Goal: Complete Application Form: Complete application form

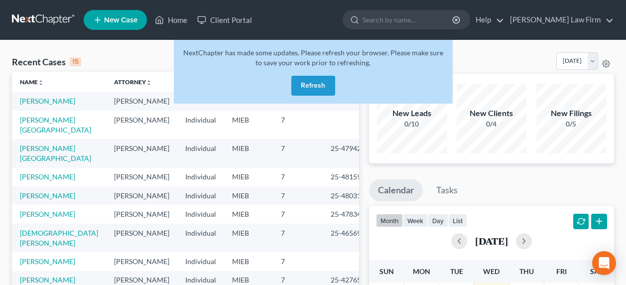
scroll to position [199, 0]
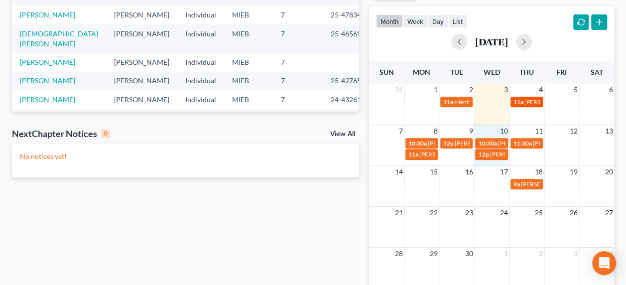
click at [525, 105] on span "[PERSON_NAME] - signing" at bounding box center [558, 101] width 69 height 7
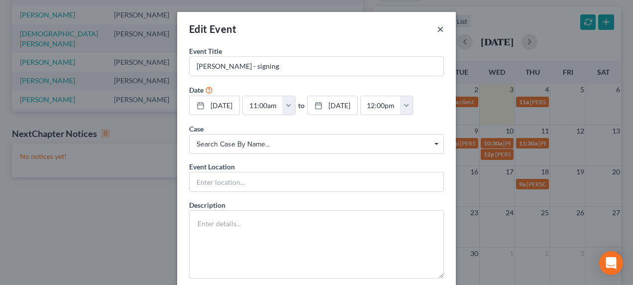
click at [439, 29] on button "×" at bounding box center [440, 29] width 7 height 12
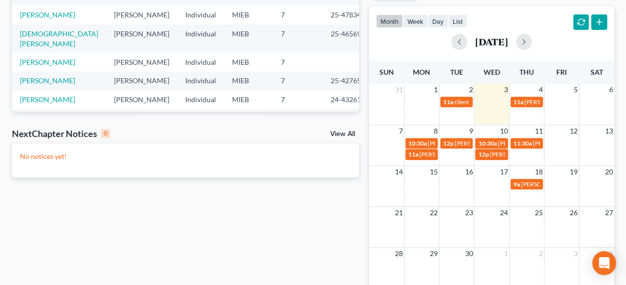
scroll to position [0, 0]
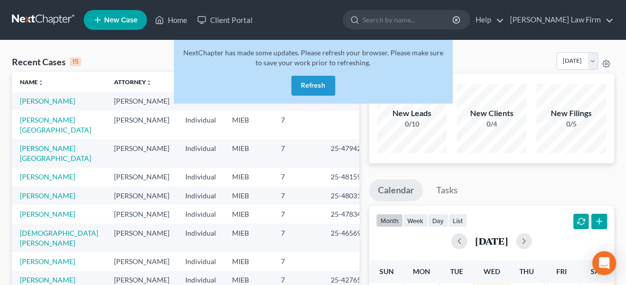
click at [319, 81] on button "Refresh" at bounding box center [313, 86] width 44 height 20
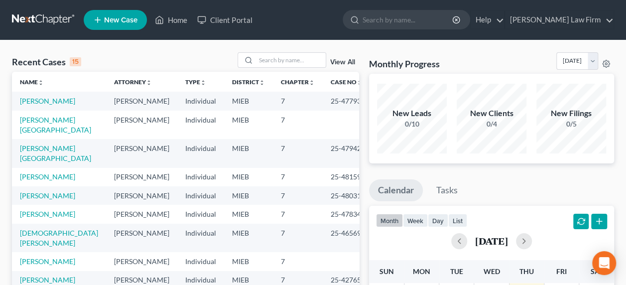
click at [125, 25] on link "New Case" at bounding box center [115, 20] width 63 height 20
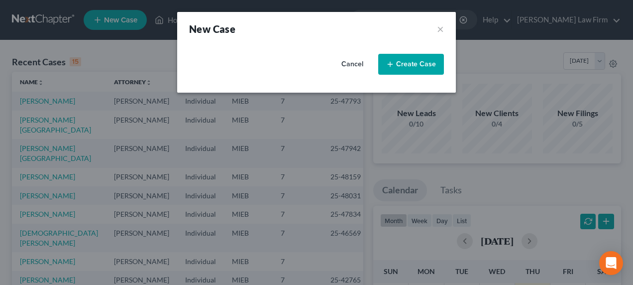
select select "40"
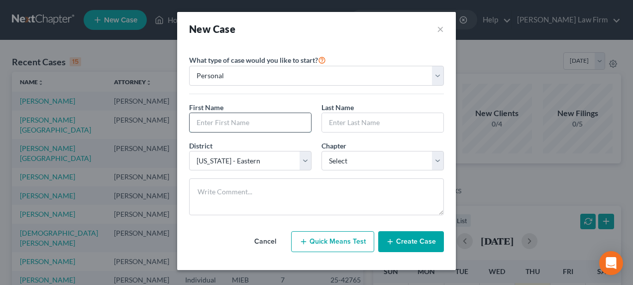
click at [250, 124] on input "text" at bounding box center [251, 122] width 122 height 19
type input "Durina"
click at [364, 124] on input "text" at bounding box center [383, 122] width 122 height 19
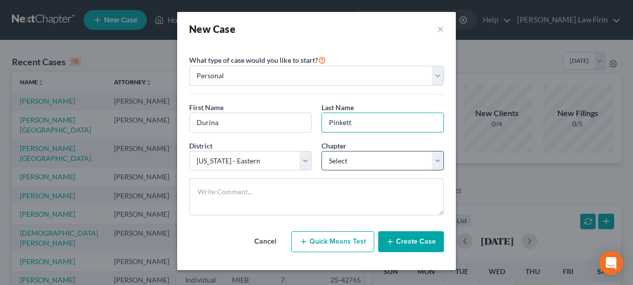
type input "Pinkett"
click at [373, 154] on select "Select 7 11 12 13" at bounding box center [383, 161] width 123 height 20
select select "0"
click at [322, 151] on select "Select 7 11 12 13" at bounding box center [383, 161] width 123 height 20
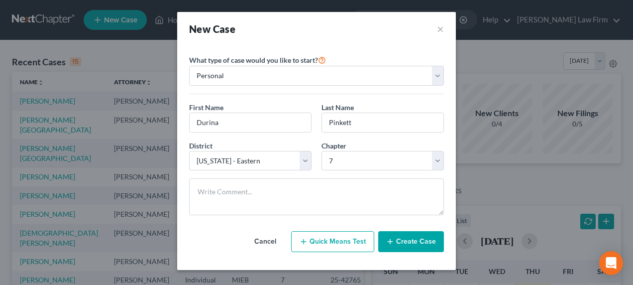
click at [409, 242] on button "Create Case" at bounding box center [411, 241] width 66 height 21
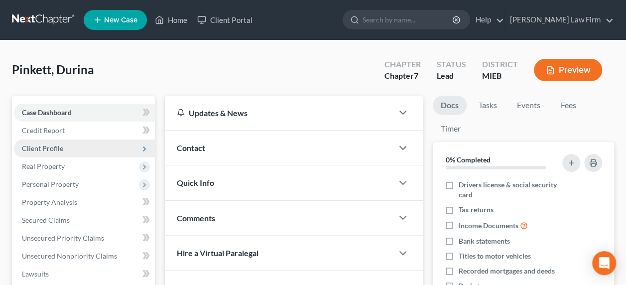
click at [87, 143] on span "Client Profile" at bounding box center [84, 148] width 141 height 18
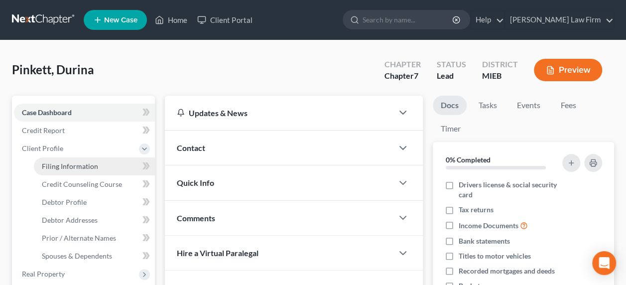
click at [84, 164] on span "Filing Information" at bounding box center [70, 166] width 56 height 8
select select "1"
select select "0"
select select "40"
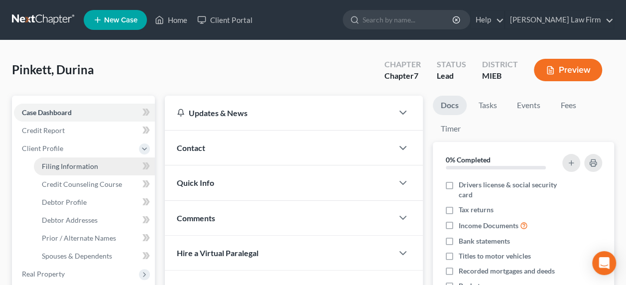
select select "23"
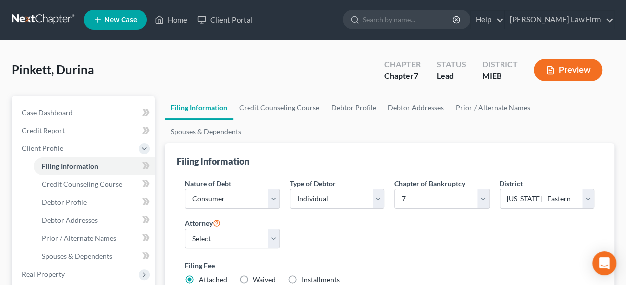
click at [302, 274] on label "Installments Installments" at bounding box center [321, 279] width 38 height 10
click at [306, 274] on input "Installments Installments" at bounding box center [309, 277] width 6 height 6
radio input "true"
radio input "false"
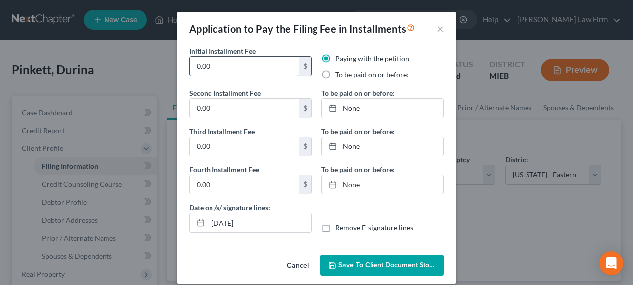
click at [260, 72] on input "0.00" at bounding box center [245, 66] width 110 height 19
type input "338"
click at [336, 74] on label "To be paid on or before:" at bounding box center [372, 75] width 73 height 10
click at [340, 74] on input "To be paid on or before:" at bounding box center [343, 73] width 6 height 6
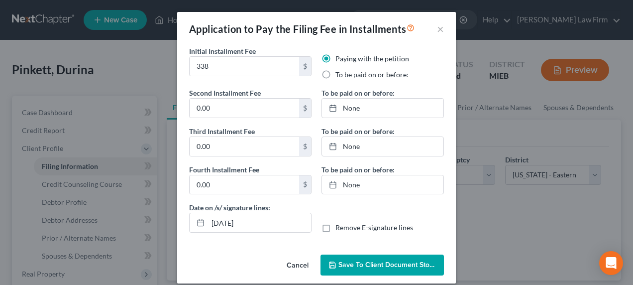
radio input "true"
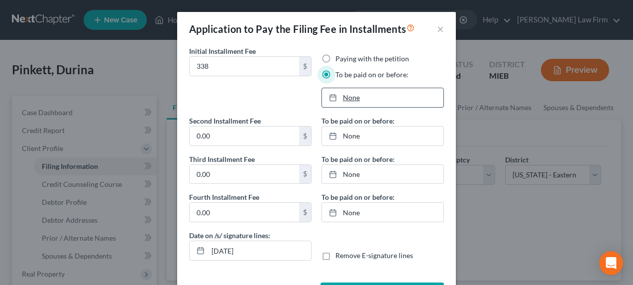
click at [351, 98] on link "None" at bounding box center [383, 97] width 122 height 19
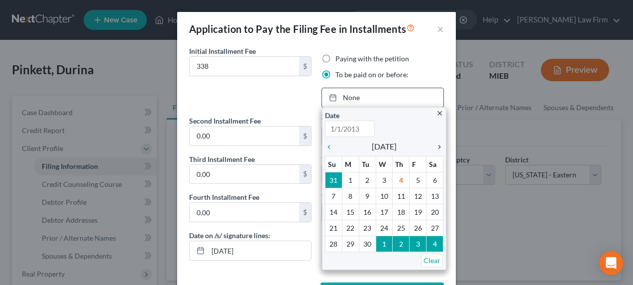
click at [436, 144] on icon "chevron_right" at bounding box center [437, 147] width 13 height 8
type input "[DATE]"
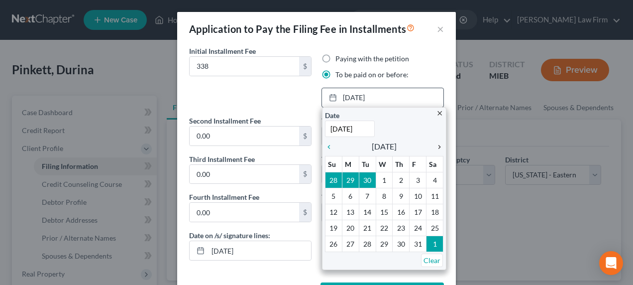
click at [436, 144] on icon "chevron_right" at bounding box center [437, 147] width 13 height 8
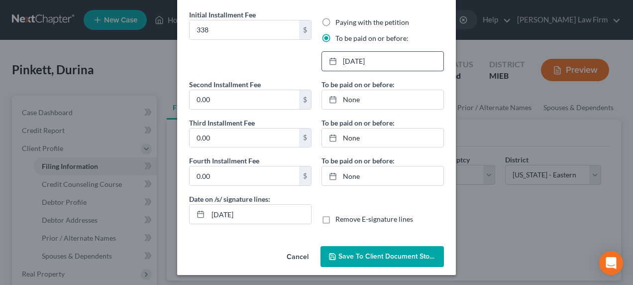
click at [378, 260] on button "Save to Client Document Storage" at bounding box center [383, 256] width 124 height 21
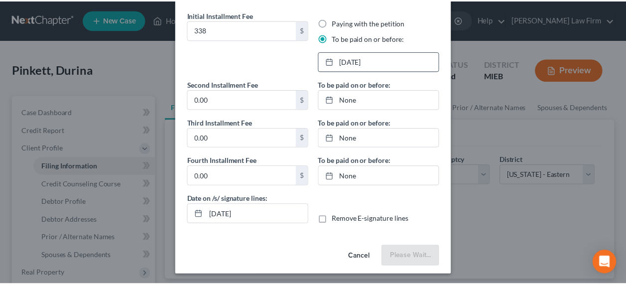
scroll to position [36, 0]
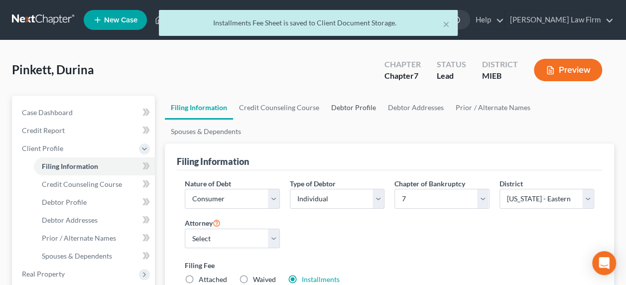
click at [349, 108] on link "Debtor Profile" at bounding box center [353, 108] width 57 height 24
select select "0"
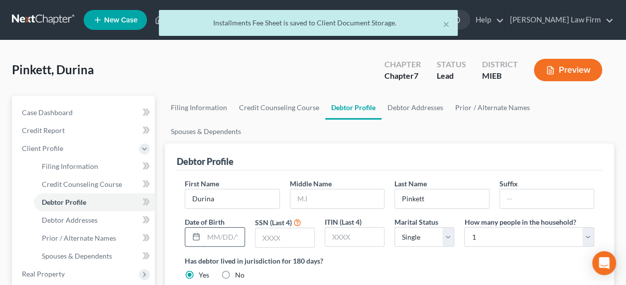
click at [214, 228] on input "text" at bounding box center [224, 237] width 40 height 19
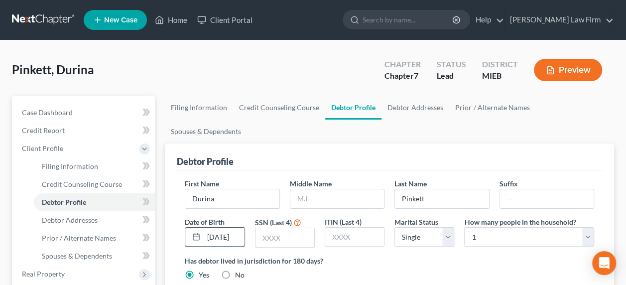
scroll to position [0, 7]
type input "[DATE]"
click at [278, 228] on input "text" at bounding box center [284, 237] width 59 height 19
type input "3860"
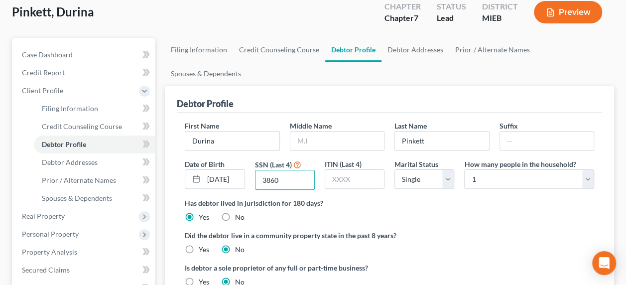
scroll to position [83, 0]
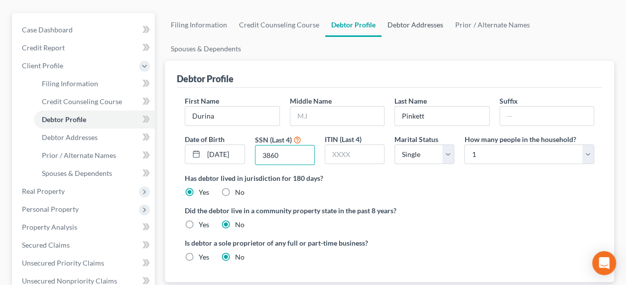
click at [411, 25] on link "Debtor Addresses" at bounding box center [415, 25] width 68 height 24
select select "0"
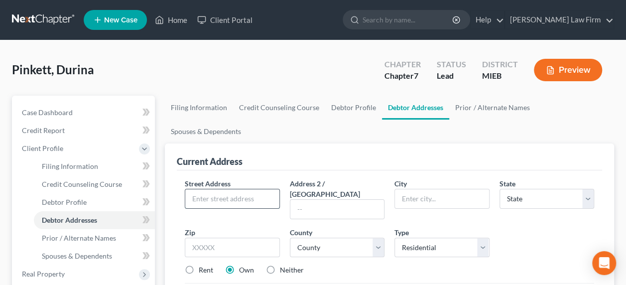
click at [242, 189] on input "text" at bounding box center [232, 198] width 94 height 19
type input "[STREET_ADDRESS]"
click at [236, 238] on input "text" at bounding box center [232, 248] width 95 height 20
type input "48192"
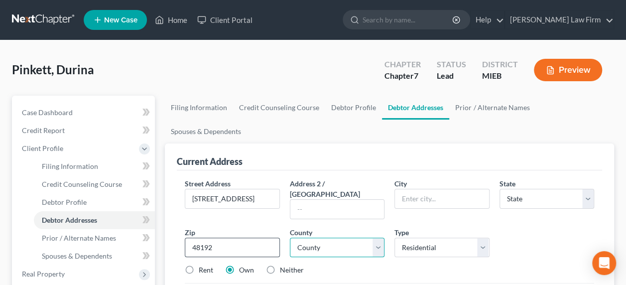
type input "Wyandotte"
select select "23"
click at [317, 238] on select "[GEOGRAPHIC_DATA] [GEOGRAPHIC_DATA] [GEOGRAPHIC_DATA] [GEOGRAPHIC_DATA] [GEOGRA…" at bounding box center [337, 248] width 95 height 20
select select "81"
click at [290, 238] on select "[GEOGRAPHIC_DATA] [GEOGRAPHIC_DATA] [GEOGRAPHIC_DATA] [GEOGRAPHIC_DATA] [GEOGRA…" at bounding box center [337, 248] width 95 height 20
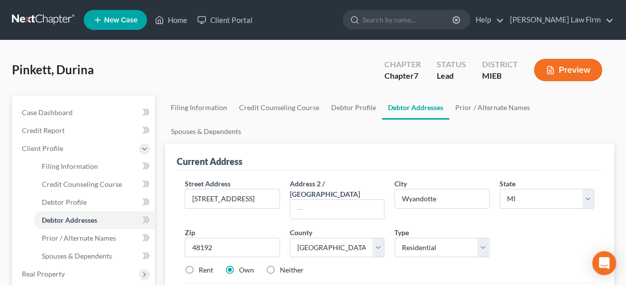
click at [280, 265] on label "Neither" at bounding box center [292, 270] width 24 height 10
click at [284, 265] on input "Neither" at bounding box center [287, 268] width 6 height 6
radio input "true"
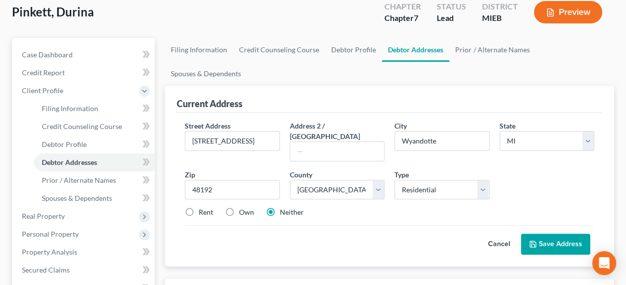
click at [542, 234] on button "Save Address" at bounding box center [555, 244] width 69 height 21
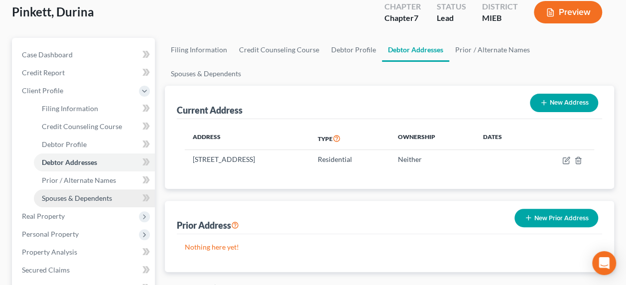
scroll to position [351, 0]
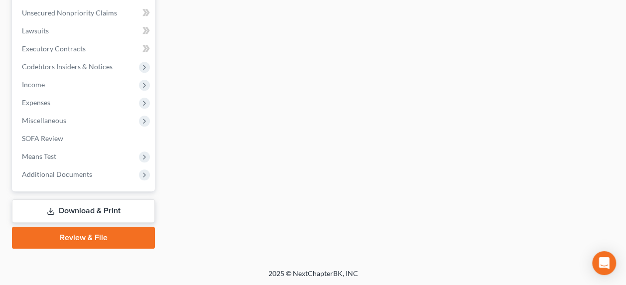
click at [91, 211] on link "Download & Print" at bounding box center [83, 210] width 143 height 23
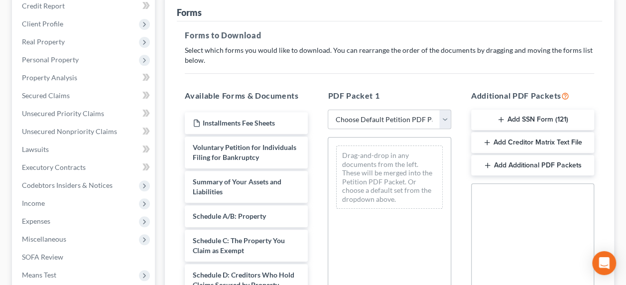
scroll to position [132, 0]
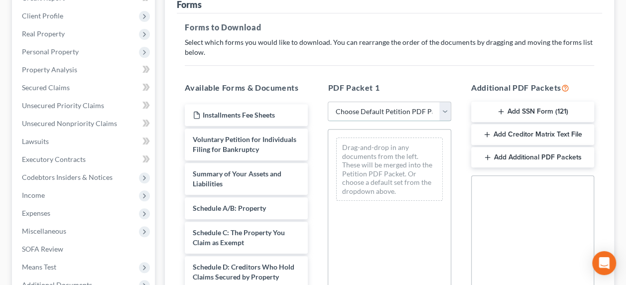
click at [448, 111] on select "Choose Default Petition PDF Packet Complete Bankruptcy Petition (all forms and …" at bounding box center [389, 112] width 123 height 20
select select "1"
click at [328, 102] on select "Choose Default Petition PDF Packet Complete Bankruptcy Petition (all forms and …" at bounding box center [389, 112] width 123 height 20
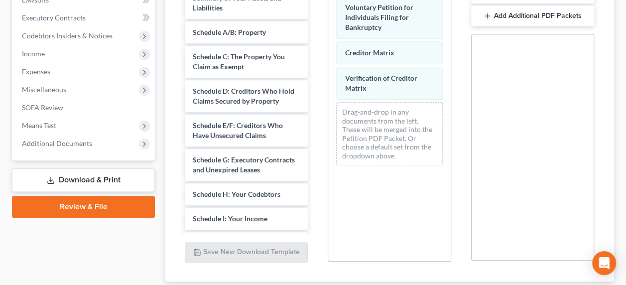
scroll to position [339, 0]
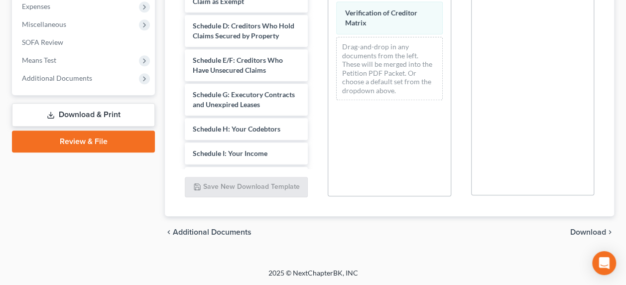
click at [595, 231] on span "Download" at bounding box center [588, 232] width 36 height 8
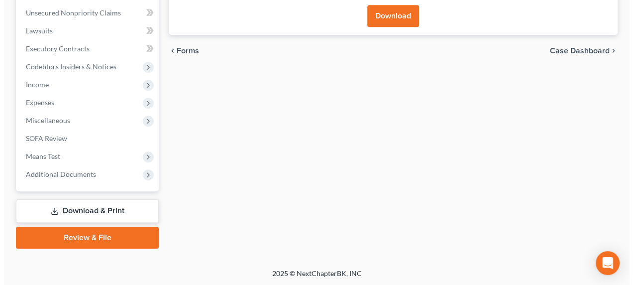
scroll to position [0, 0]
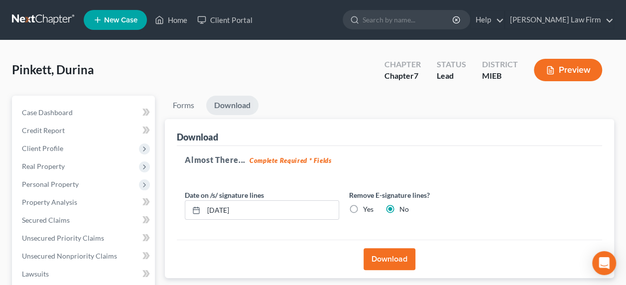
click at [396, 257] on button "Download" at bounding box center [390, 259] width 52 height 22
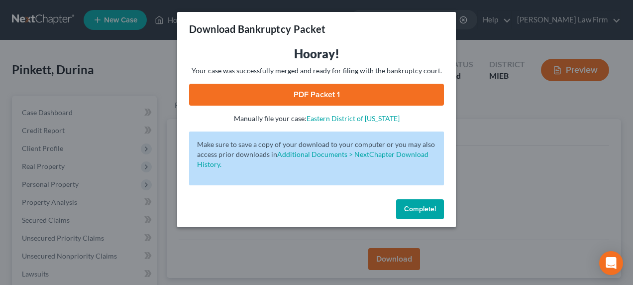
click at [307, 95] on link "PDF Packet 1" at bounding box center [316, 95] width 255 height 22
